Goal: Register for event/course

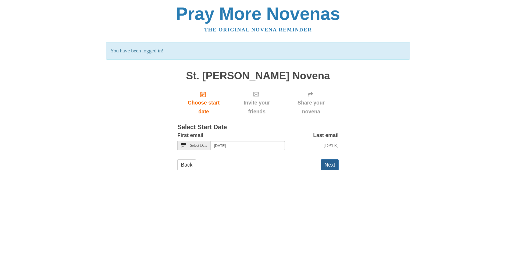
click at [332, 166] on button "Next" at bounding box center [330, 164] width 18 height 11
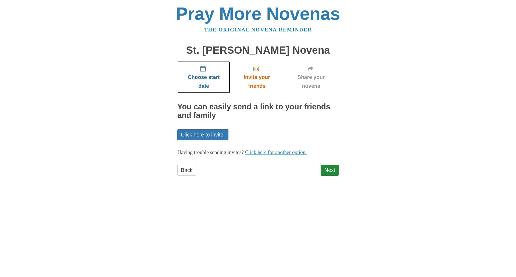
click at [202, 69] on icon "Choose start date" at bounding box center [202, 68] width 5 height 5
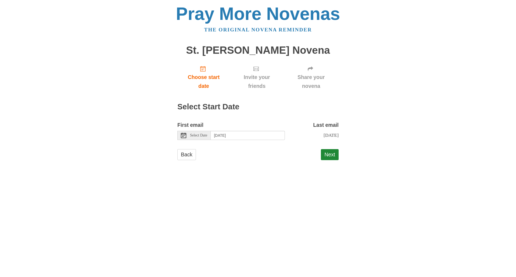
click at [198, 135] on span "Select Date" at bounding box center [198, 136] width 17 height 4
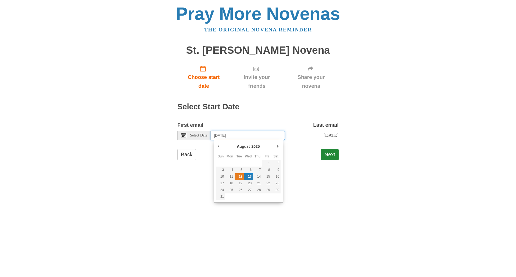
type input "[DATE]"
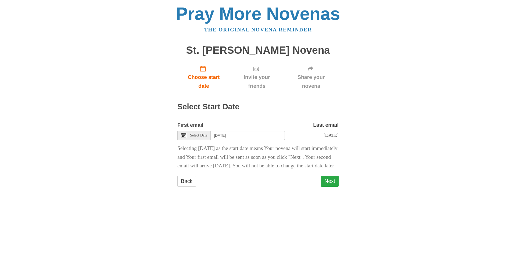
click at [329, 187] on button "Next" at bounding box center [330, 181] width 18 height 11
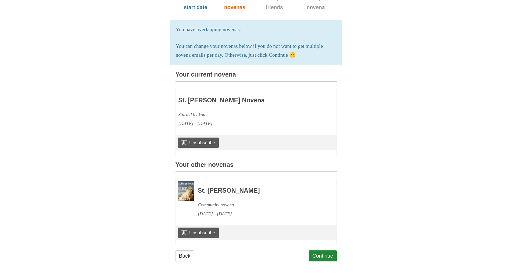
scroll to position [88, 0]
click at [324, 256] on link "Continue" at bounding box center [323, 255] width 28 height 11
